Goal: Check status

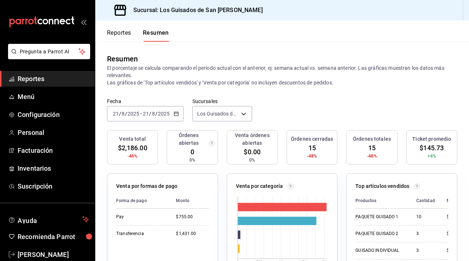
click at [176, 112] on icon "button" at bounding box center [175, 113] width 5 height 5
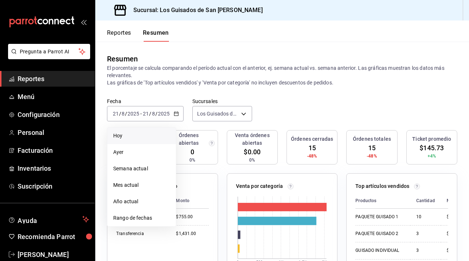
click at [146, 135] on span "Hoy" at bounding box center [141, 136] width 57 height 8
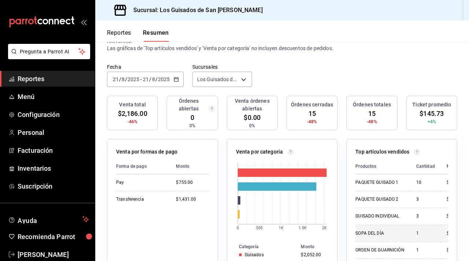
scroll to position [33, 0]
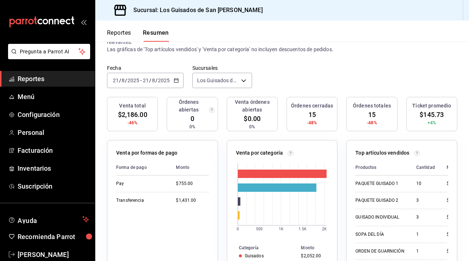
click at [159, 81] on input "2025" at bounding box center [163, 81] width 12 height 6
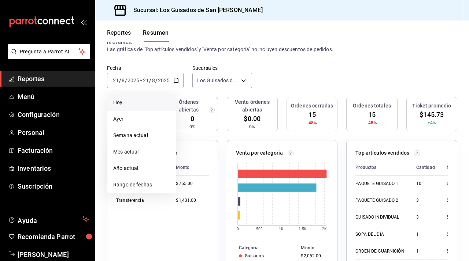
click at [150, 105] on span "Hoy" at bounding box center [141, 103] width 57 height 8
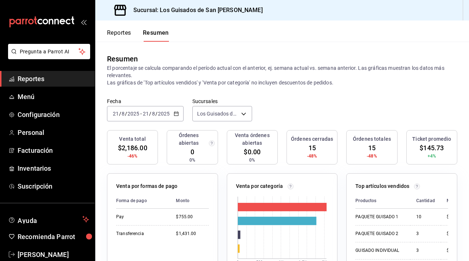
click at [165, 114] on input "2025" at bounding box center [163, 114] width 12 height 6
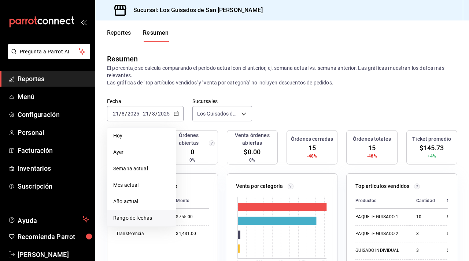
click at [135, 215] on span "Rango de fechas" at bounding box center [141, 218] width 57 height 8
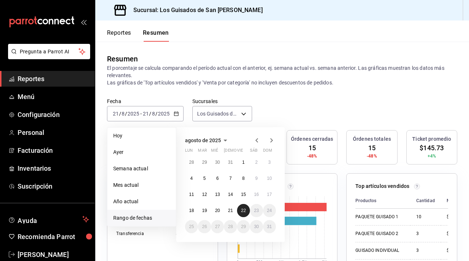
click at [246, 204] on button "22" at bounding box center [243, 210] width 13 height 13
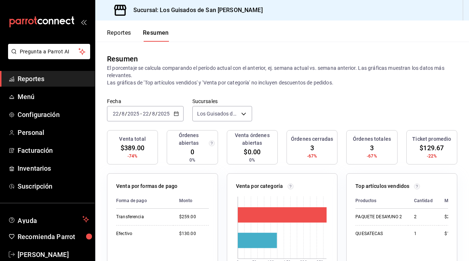
click at [175, 117] on div "[DATE] [DATE] - [DATE] [DATE]" at bounding box center [145, 113] width 76 height 15
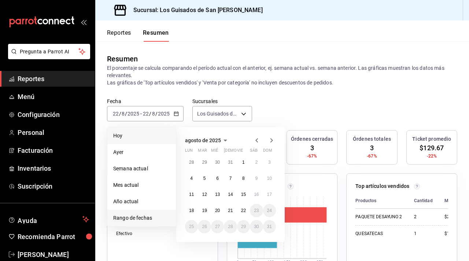
click at [147, 134] on span "Hoy" at bounding box center [141, 136] width 57 height 8
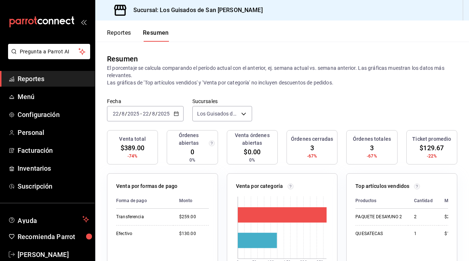
click at [173, 112] on icon "button" at bounding box center [175, 113] width 5 height 5
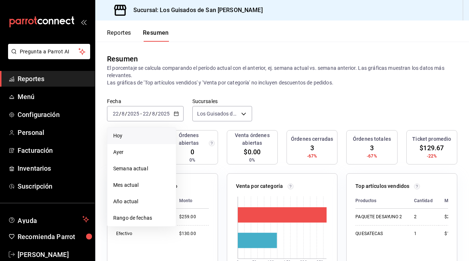
click at [141, 133] on span "Hoy" at bounding box center [141, 136] width 57 height 8
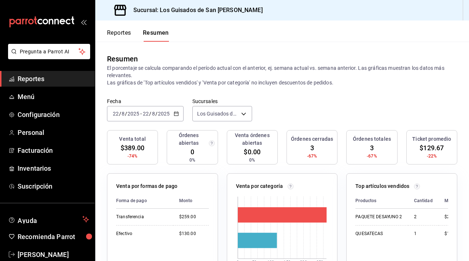
click at [175, 110] on div "[DATE] [DATE] - [DATE] [DATE]" at bounding box center [145, 113] width 76 height 15
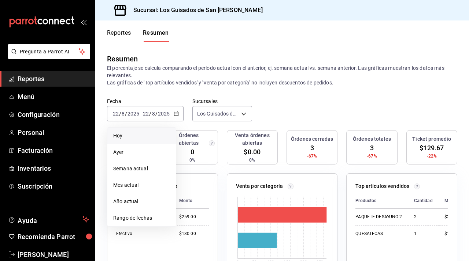
click at [148, 138] on span "Hoy" at bounding box center [141, 136] width 57 height 8
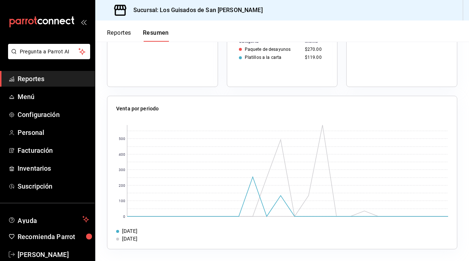
scroll to position [239, 0]
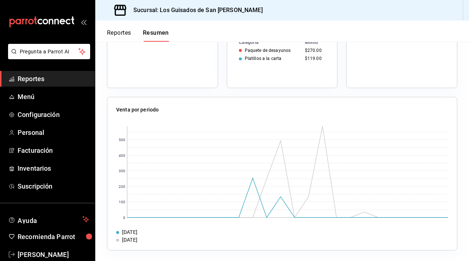
click at [118, 32] on button "Reportes" at bounding box center [119, 35] width 24 height 12
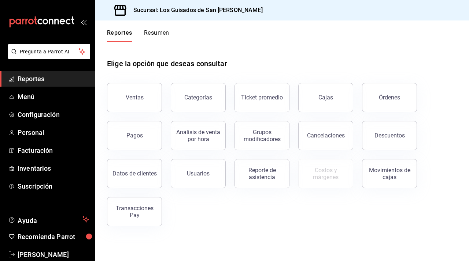
click at [168, 33] on button "Resumen" at bounding box center [156, 35] width 25 height 12
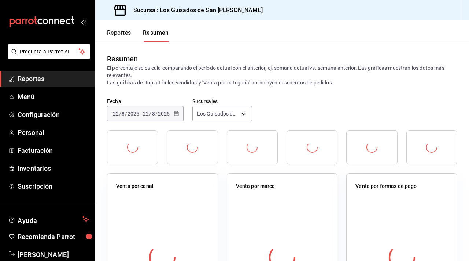
click at [168, 33] on button "Resumen" at bounding box center [156, 35] width 26 height 12
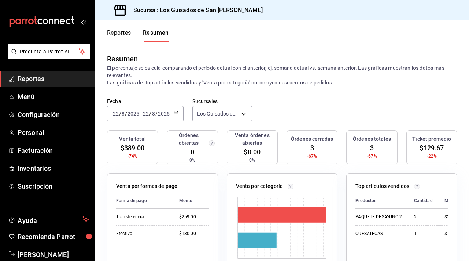
click at [170, 112] on div "[DATE] [DATE] - [DATE] [DATE]" at bounding box center [145, 113] width 76 height 15
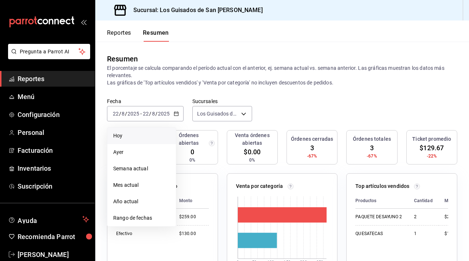
click at [149, 131] on li "Hoy" at bounding box center [141, 136] width 68 height 16
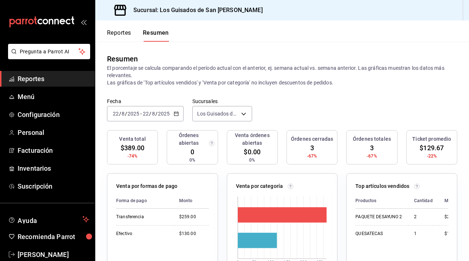
click at [176, 114] on icon "button" at bounding box center [175, 113] width 5 height 5
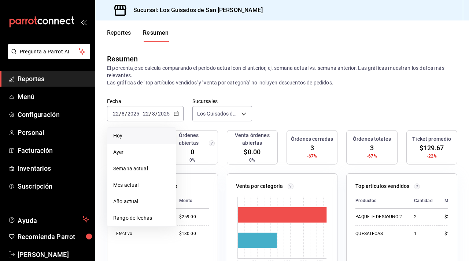
click at [127, 139] on span "Hoy" at bounding box center [141, 136] width 57 height 8
